Goal: Find specific page/section: Find specific page/section

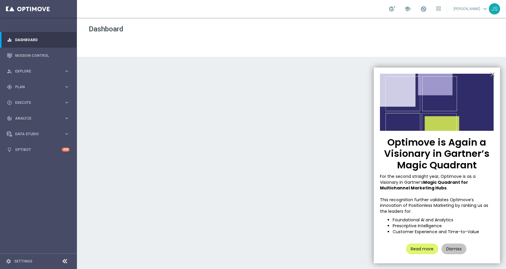
click at [492, 77] on button "×" at bounding box center [493, 74] width 6 height 9
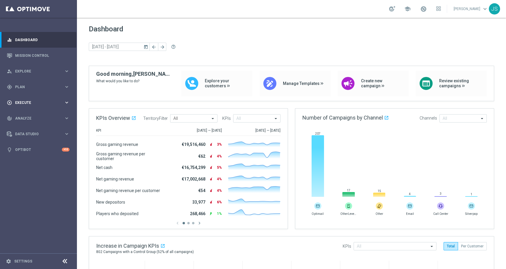
click at [55, 102] on span "Execute" at bounding box center [39, 103] width 49 height 4
click at [38, 87] on span "Plan" at bounding box center [39, 87] width 49 height 4
click at [35, 155] on span "Execute" at bounding box center [39, 156] width 49 height 4
click at [49, 67] on div "person_search Explore keyboard_arrow_right" at bounding box center [38, 71] width 76 height 16
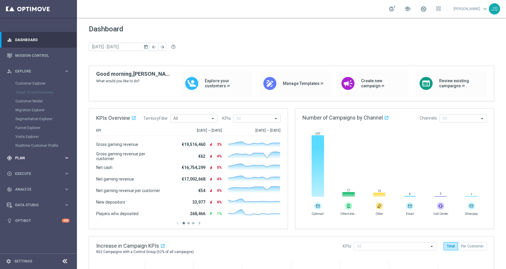
click at [25, 160] on div "gps_fixed Plan" at bounding box center [35, 157] width 57 height 5
click at [28, 101] on link "Target Groups" at bounding box center [38, 99] width 46 height 5
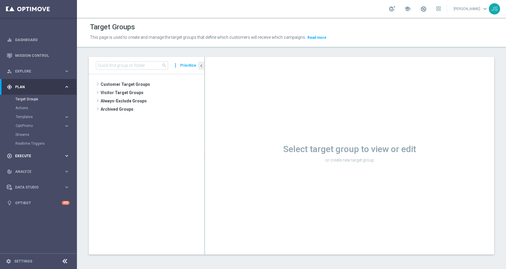
click at [29, 154] on div "play_circle_outline Execute" at bounding box center [35, 155] width 57 height 5
click at [41, 66] on div "person_search Explore keyboard_arrow_right" at bounding box center [38, 71] width 76 height 16
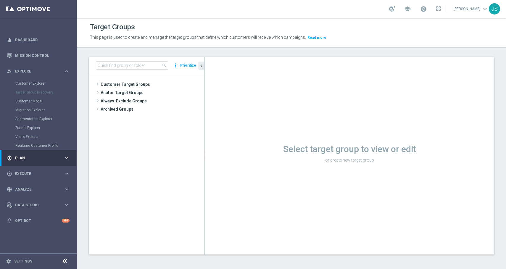
click at [67, 158] on icon "keyboard_arrow_right" at bounding box center [67, 158] width 6 height 6
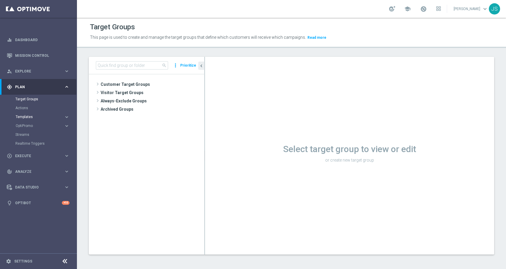
click at [28, 117] on span "Templates" at bounding box center [37, 117] width 42 height 4
click at [28, 125] on link "Optimail" at bounding box center [39, 125] width 43 height 5
